Goal: Information Seeking & Learning: Find specific fact

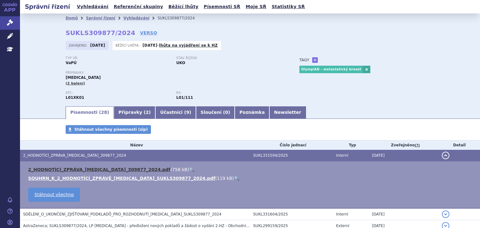
click at [113, 172] on link "2_HODNOTÍCÍ_ZPRÁVA_LYNPARZA_309877_2024.pdf" at bounding box center [99, 169] width 142 height 5
click at [381, 57] on div "Tagy + Přidat OlympiAD - metastatický breast" at bounding box center [360, 64] width 147 height 17
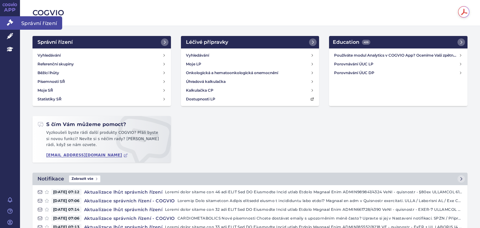
drag, startPoint x: 8, startPoint y: 21, endPoint x: 11, endPoint y: 28, distance: 8.0
click at [8, 21] on icon at bounding box center [10, 22] width 6 height 6
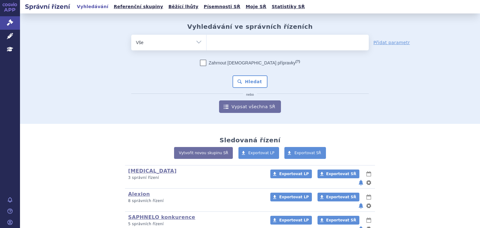
click at [240, 40] on ul at bounding box center [288, 41] width 162 height 13
click at [207, 40] on select at bounding box center [206, 42] width 0 height 16
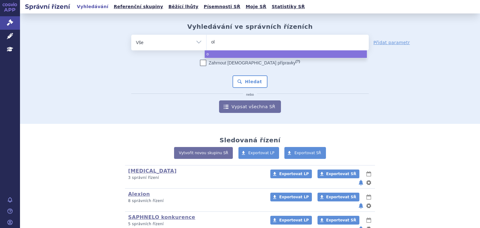
type input "oly"
type input "olym"
type input "olympi"
type input "olympiad"
select select "olympiad"
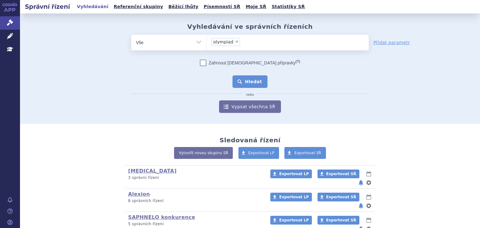
click at [251, 87] on button "Hledat" at bounding box center [249, 81] width 35 height 12
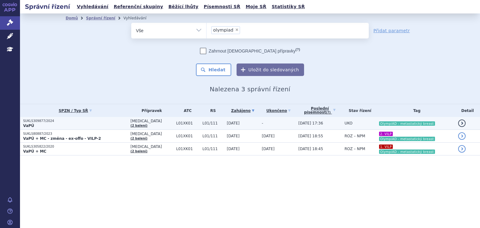
drag, startPoint x: 263, startPoint y: 124, endPoint x: 258, endPoint y: 129, distance: 6.6
click at [263, 124] on td "-" at bounding box center [277, 123] width 37 height 13
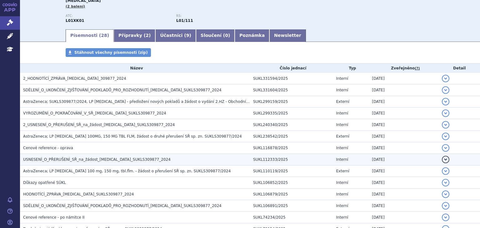
scroll to position [83, 0]
